Goal: Information Seeking & Learning: Learn about a topic

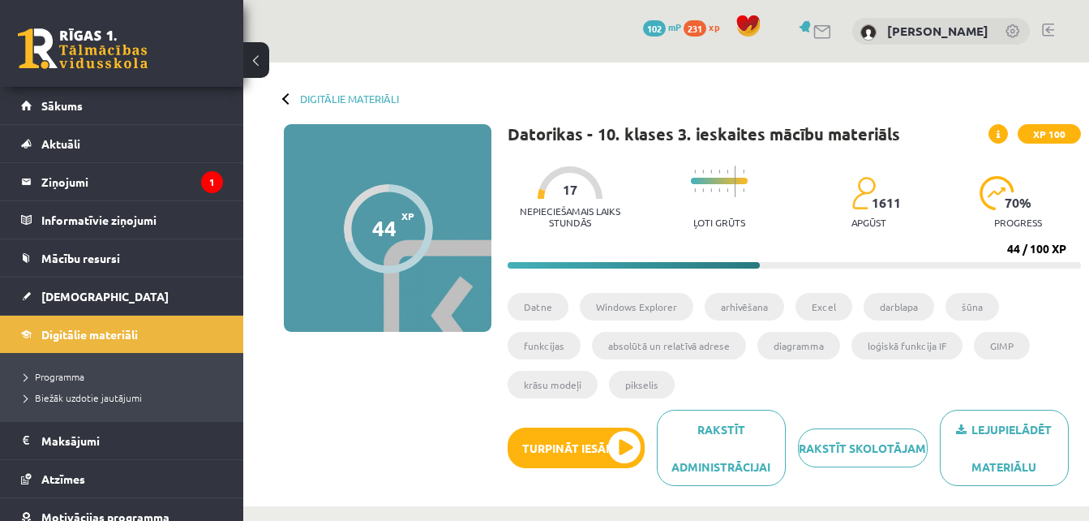
click at [767, 161] on div "Nepieciešamais laiks stundās 17 Ļoti grūts 1611 apgūst 70 % progress" at bounding box center [795, 197] width 574 height 80
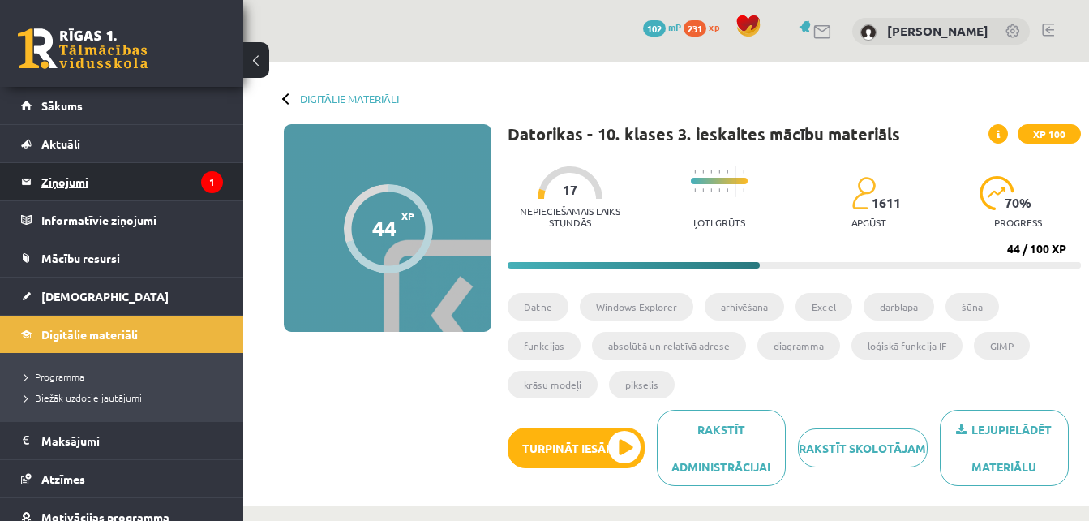
click at [201, 181] on icon "1" at bounding box center [212, 182] width 22 height 22
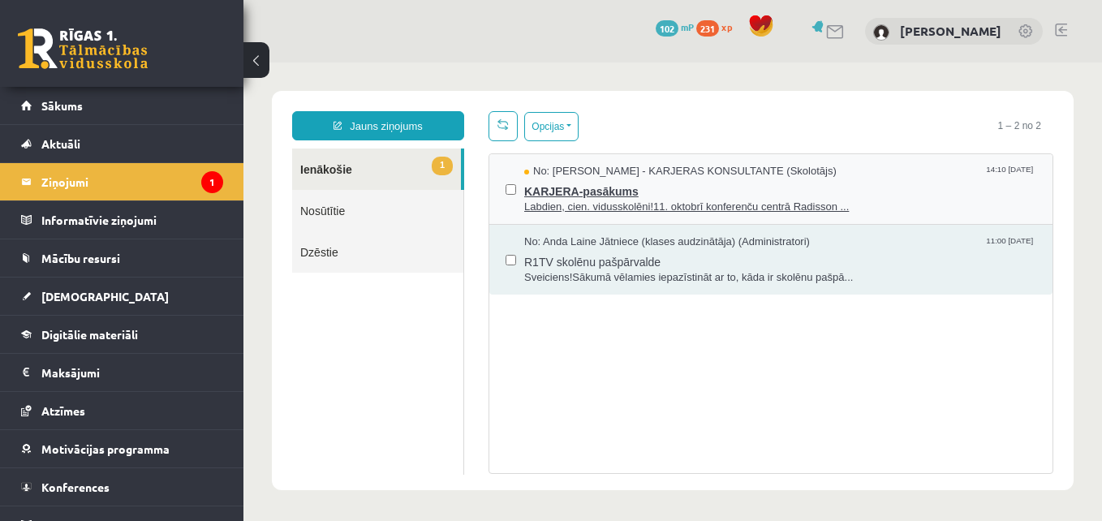
click at [630, 200] on span "Labdien, cien. vidusskolēni!11. oktobrī konferenču centrā Radisson ..." at bounding box center [780, 207] width 512 height 15
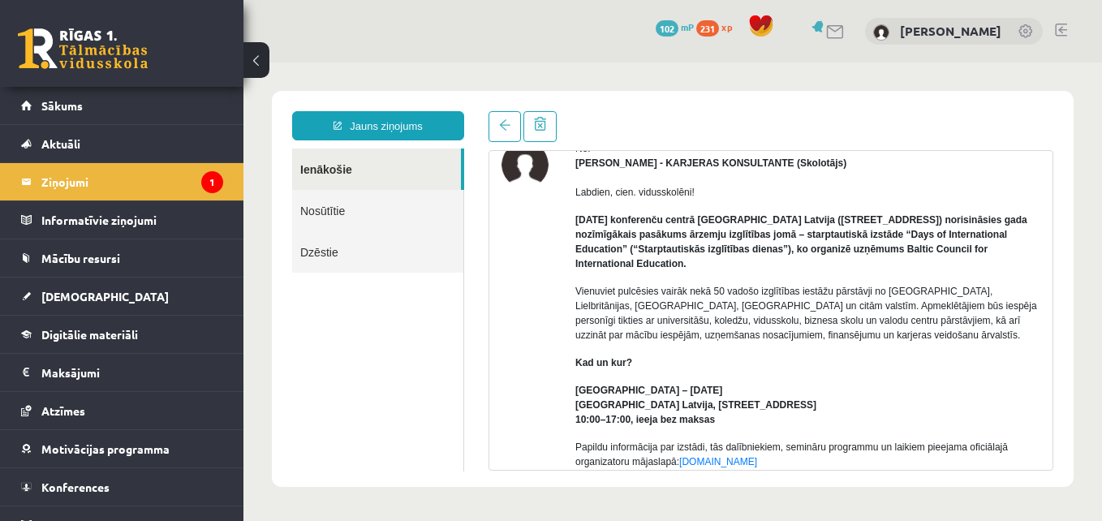
scroll to position [157, 0]
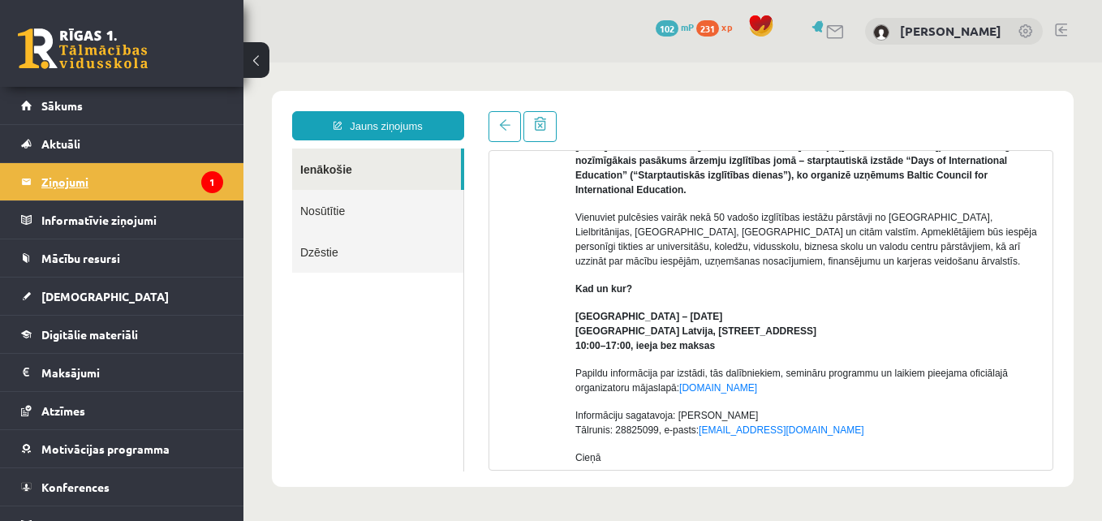
click at [184, 172] on legend "Ziņojumi 1" at bounding box center [132, 181] width 182 height 37
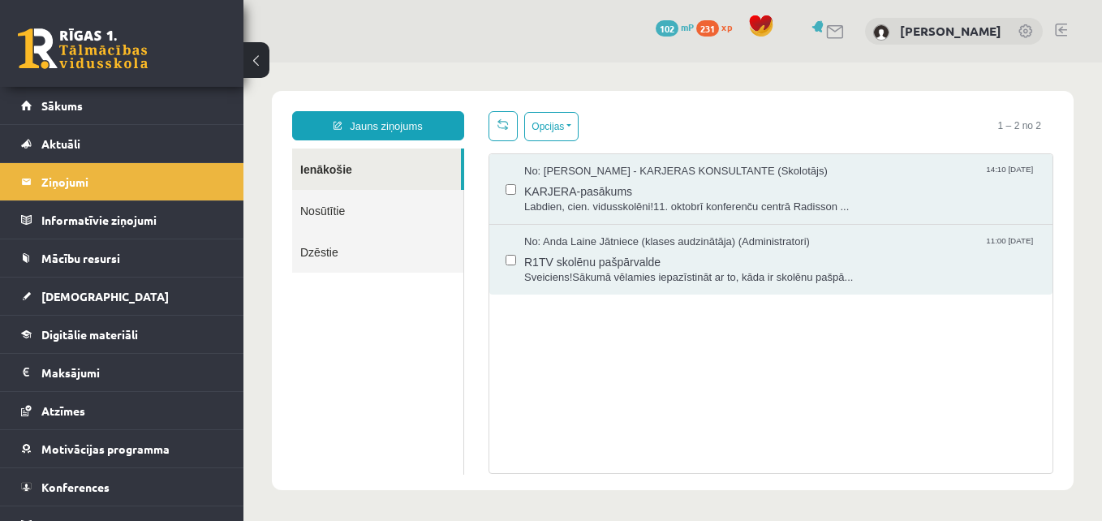
scroll to position [0, 0]
click at [556, 126] on button "Opcijas" at bounding box center [551, 126] width 54 height 29
click at [500, 264] on div "No: Anda Laine Jātniece (klases audzinātāja) (Administratori) 11:00 08/10/2025 …" at bounding box center [770, 260] width 563 height 70
click at [565, 119] on button "Opcijas" at bounding box center [551, 126] width 54 height 29
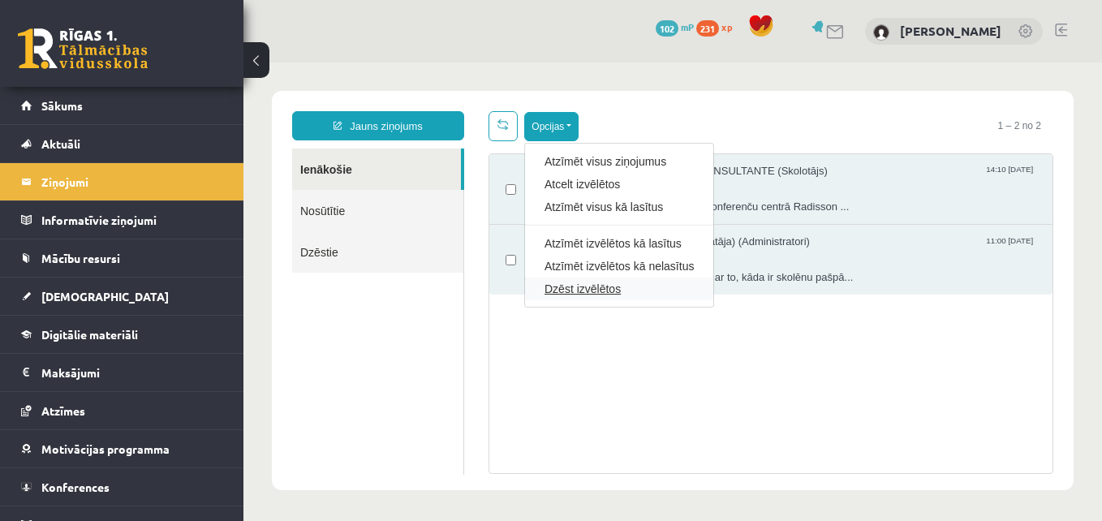
click at [561, 287] on link "Dzēst izvēlētos" at bounding box center [618, 289] width 149 height 16
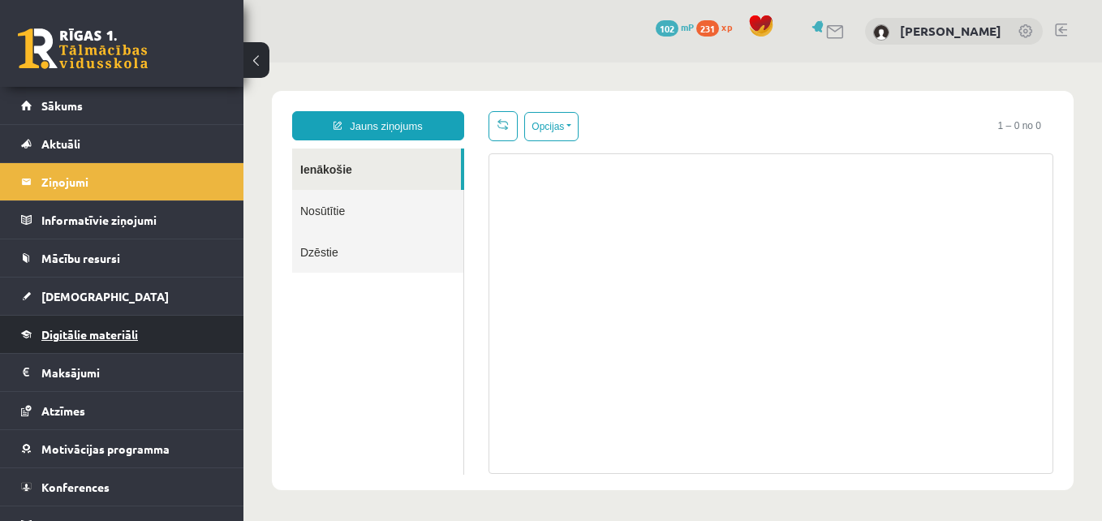
click at [106, 320] on link "Digitālie materiāli" at bounding box center [122, 334] width 202 height 37
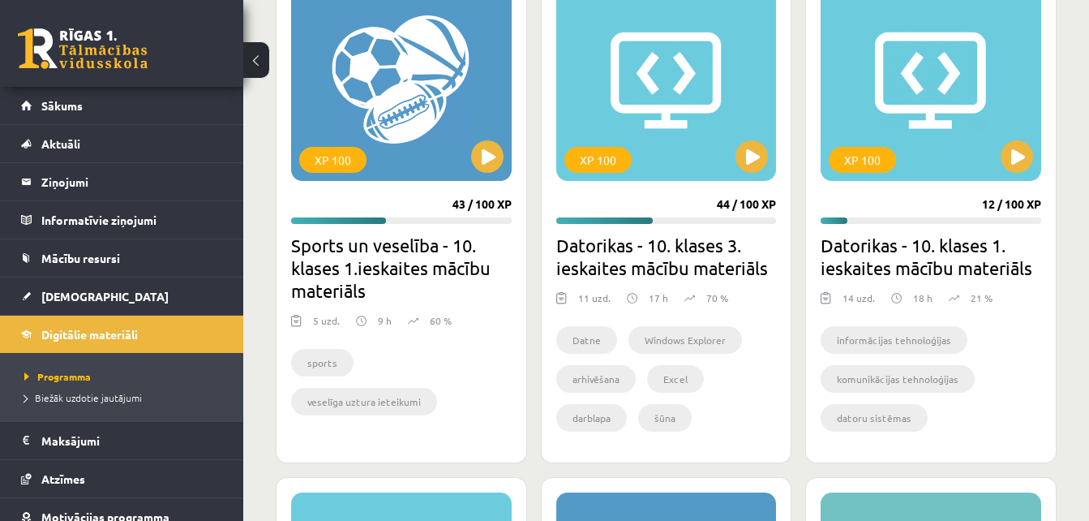
scroll to position [1015, 0]
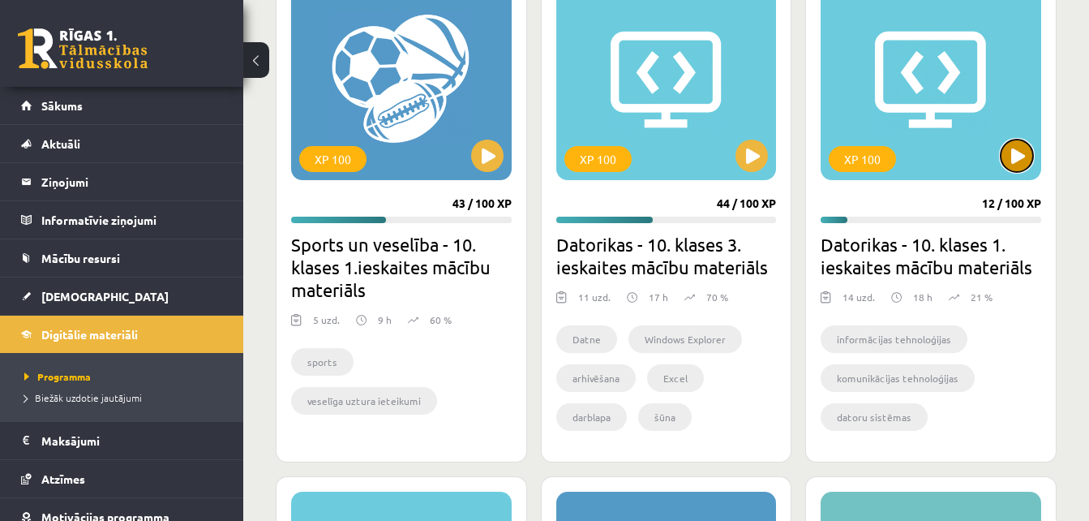
click at [1029, 155] on button at bounding box center [1017, 156] width 32 height 32
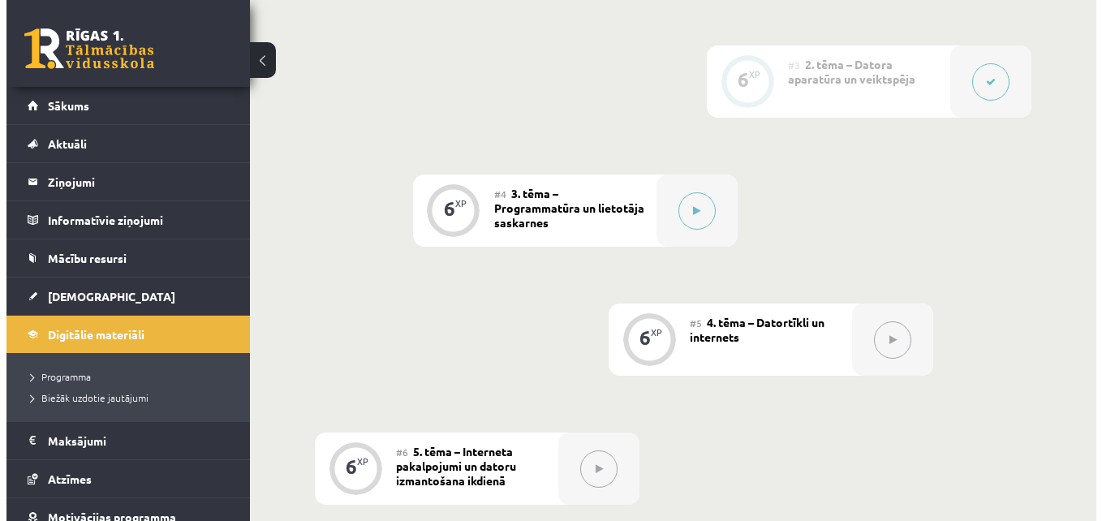
scroll to position [788, 0]
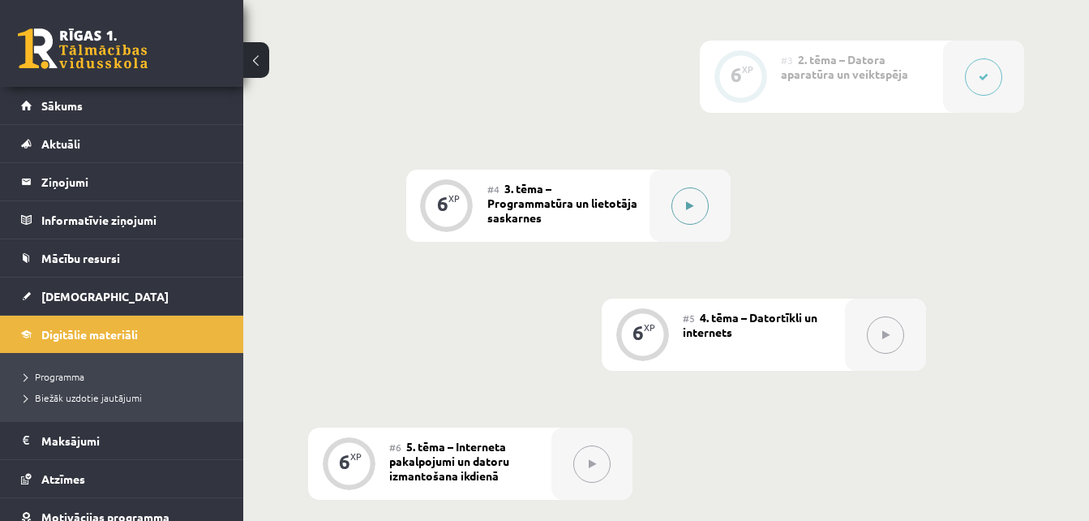
click at [681, 204] on button at bounding box center [690, 205] width 37 height 37
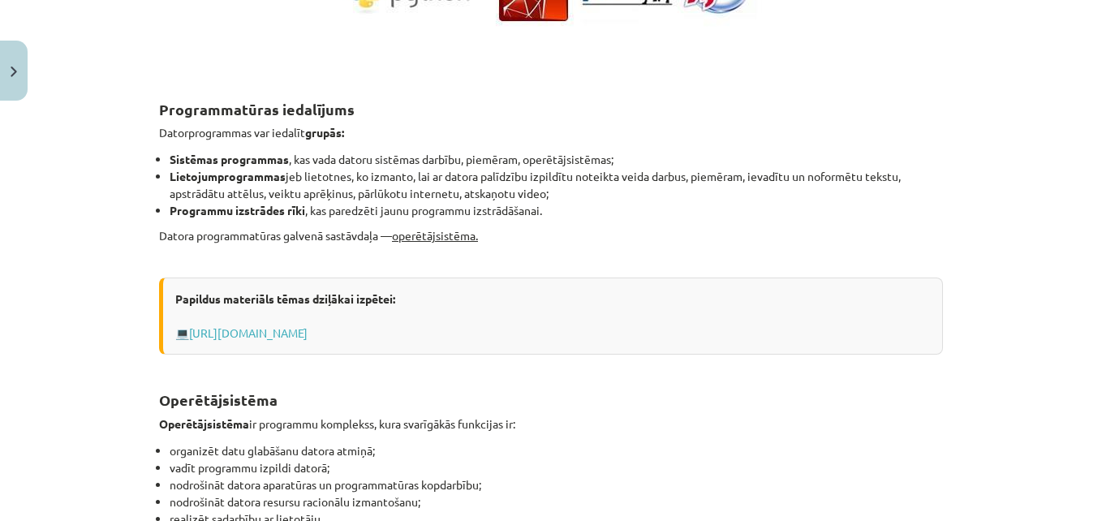
scroll to position [621, 0]
drag, startPoint x: 222, startPoint y: 74, endPoint x: 225, endPoint y: 99, distance: 25.3
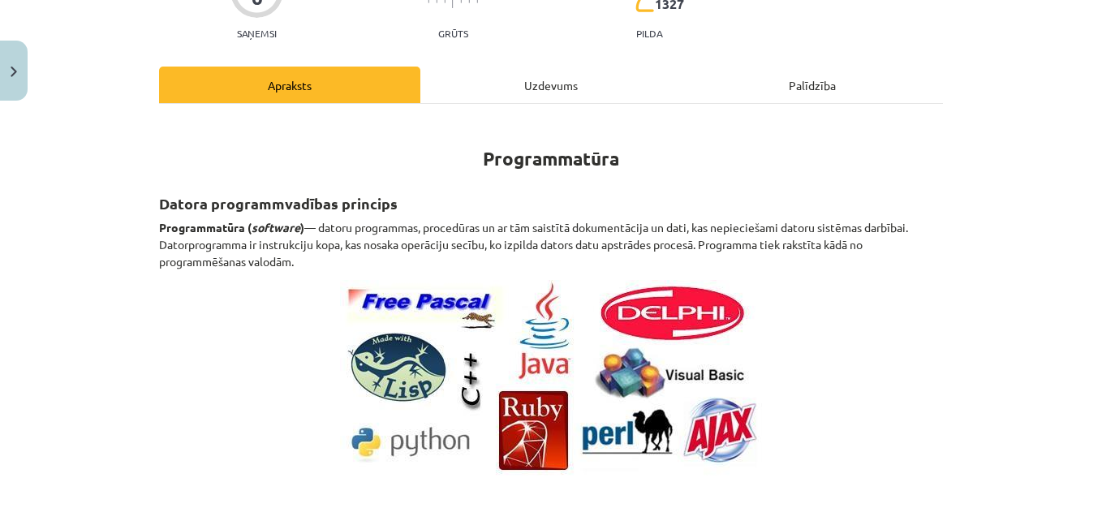
scroll to position [173, 0]
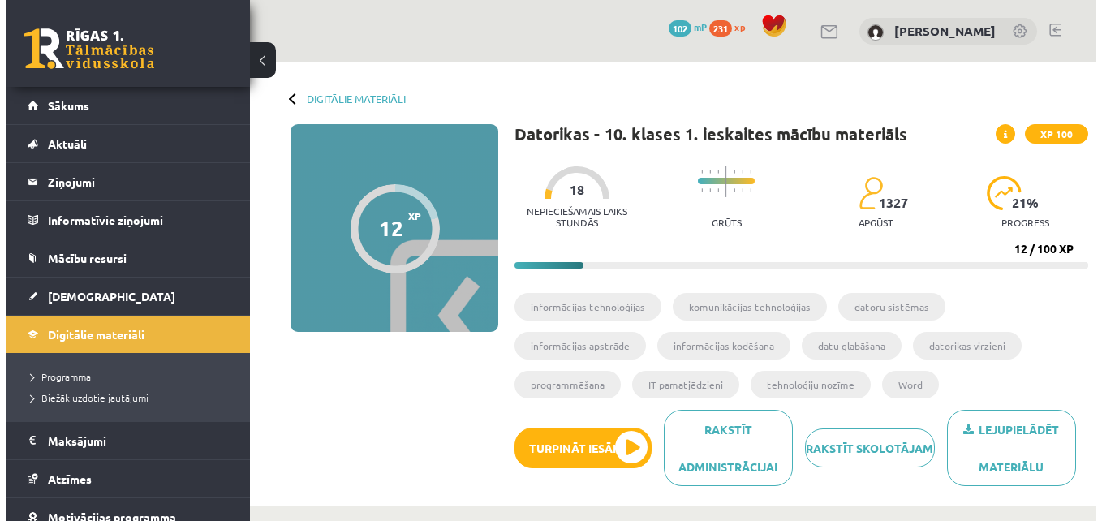
scroll to position [788, 0]
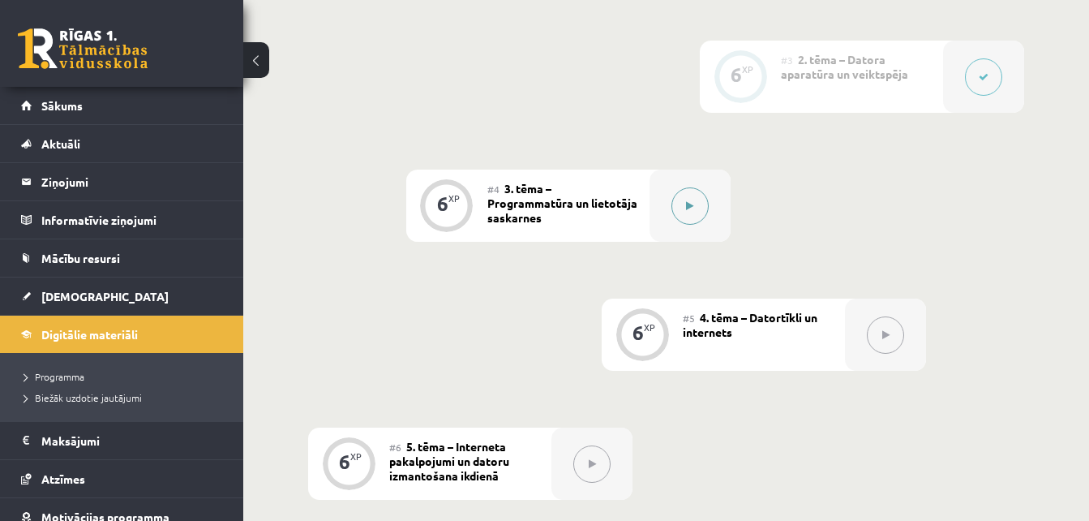
click at [704, 203] on button at bounding box center [690, 205] width 37 height 37
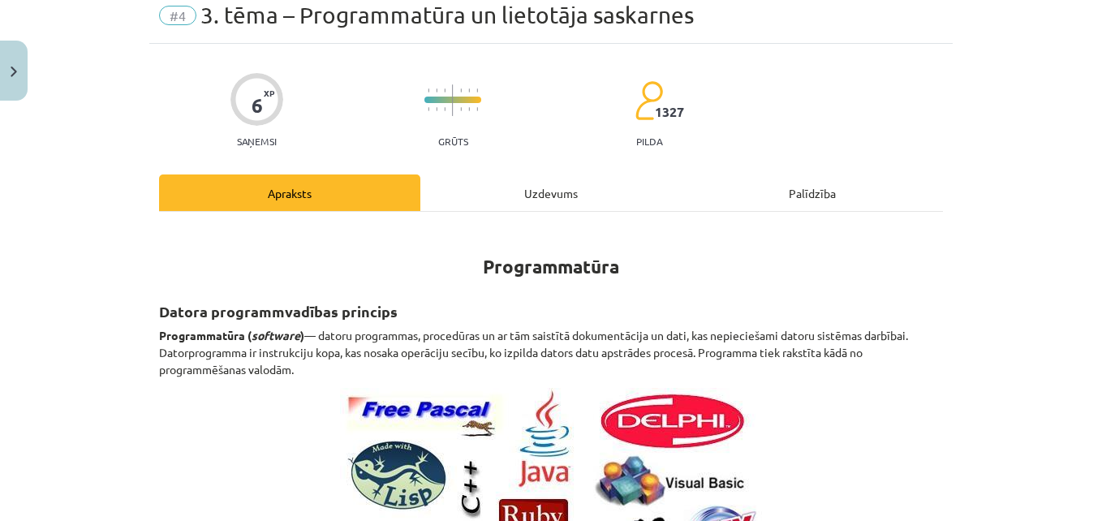
scroll to position [64, 0]
click at [497, 185] on div "Uzdevums" at bounding box center [550, 192] width 261 height 37
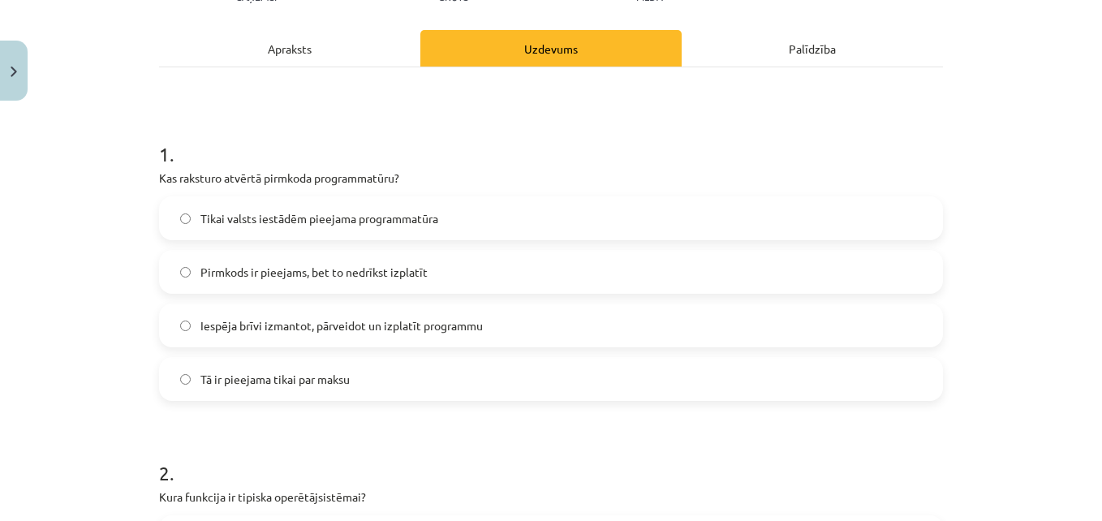
scroll to position [207, 0]
click at [277, 324] on span "Iespēja brīvi izmantot, pārveidot un izplatīt programmu" at bounding box center [341, 327] width 282 height 17
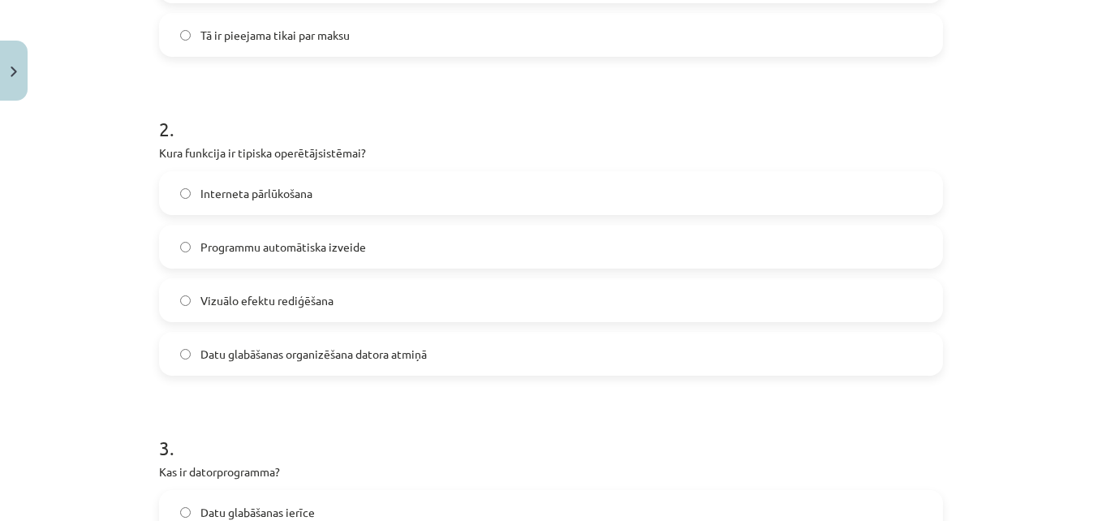
scroll to position [555, 0]
click at [276, 195] on span "Interneta pārlūkošana" at bounding box center [256, 191] width 112 height 17
click at [246, 355] on span "Datu glabāšanas organizēšana datora atmiņā" at bounding box center [313, 351] width 226 height 17
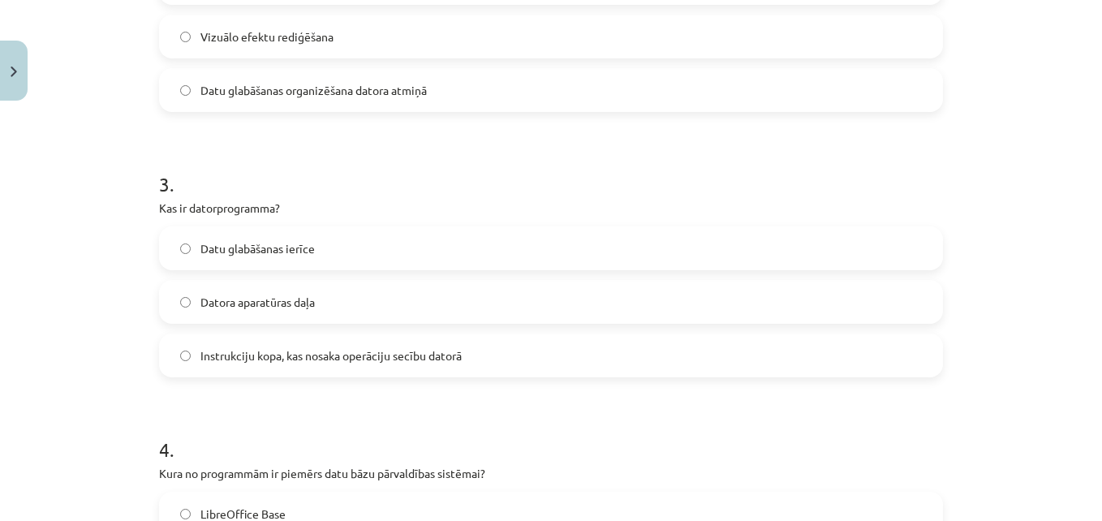
scroll to position [816, 0]
